Goal: Download file/media

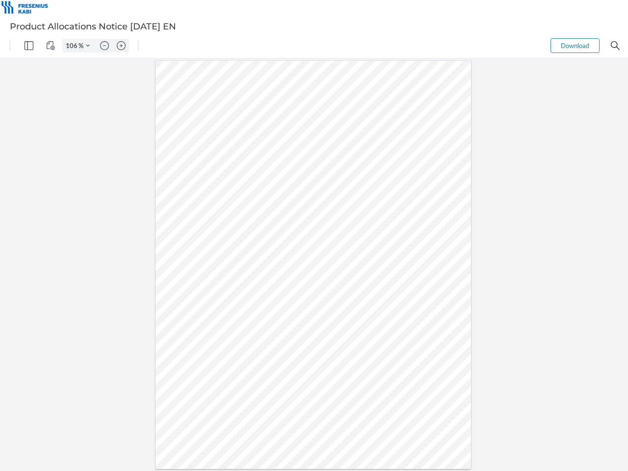
click at [29, 46] on img "Panel" at bounding box center [29, 45] width 9 height 9
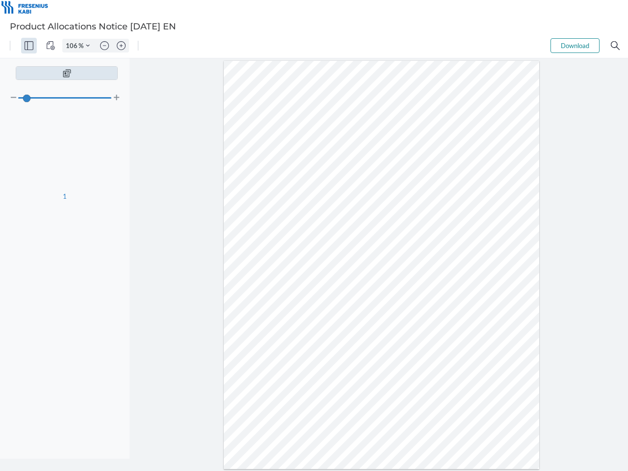
click at [51, 46] on img "View Controls" at bounding box center [50, 45] width 9 height 9
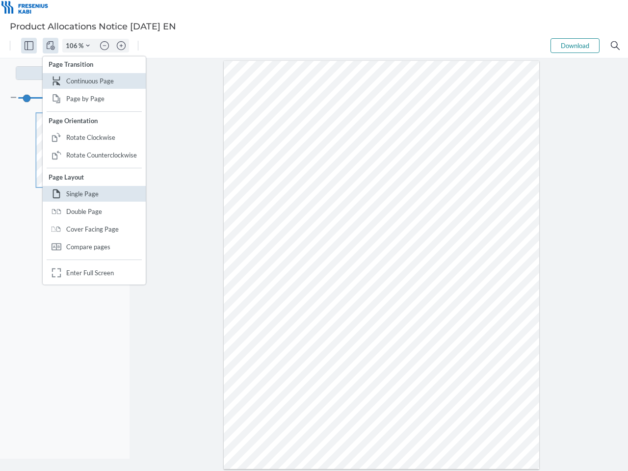
click at [73, 46] on input "106" at bounding box center [71, 45] width 16 height 9
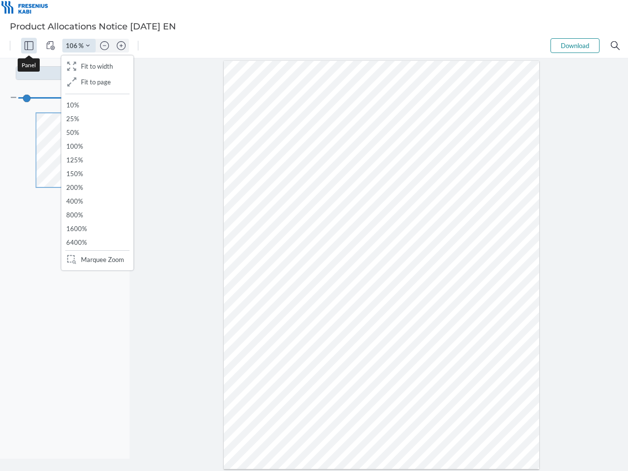
click at [88, 46] on img "Zoom Controls" at bounding box center [88, 46] width 4 height 4
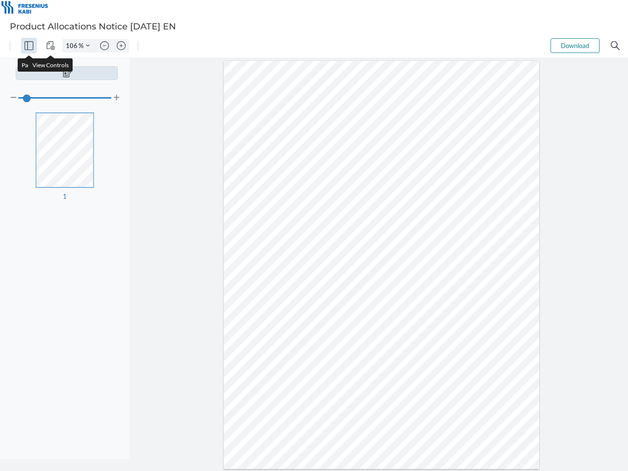
click at [105, 46] on img "Zoom out" at bounding box center [104, 45] width 9 height 9
click at [121, 46] on img "Zoom in" at bounding box center [121, 45] width 9 height 9
type input "106"
click at [575, 46] on button "Download" at bounding box center [575, 45] width 49 height 15
click at [616, 46] on img "Search" at bounding box center [615, 45] width 9 height 9
